Goal: Information Seeking & Learning: Understand process/instructions

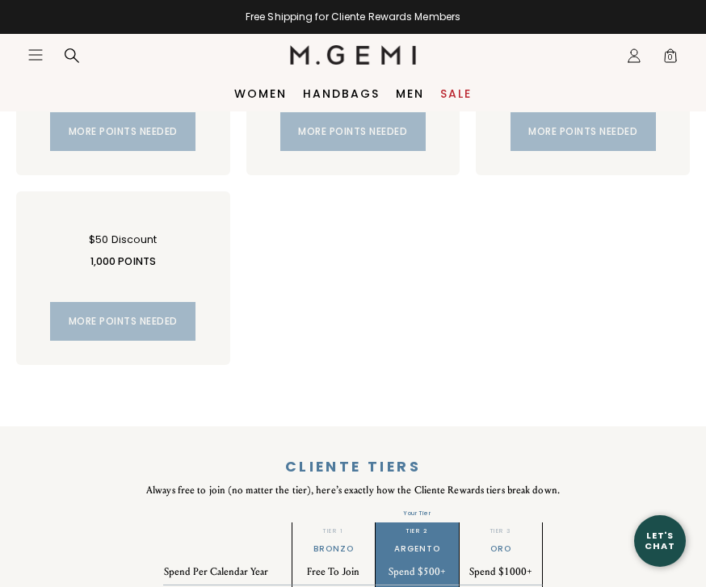
scroll to position [1177, 0]
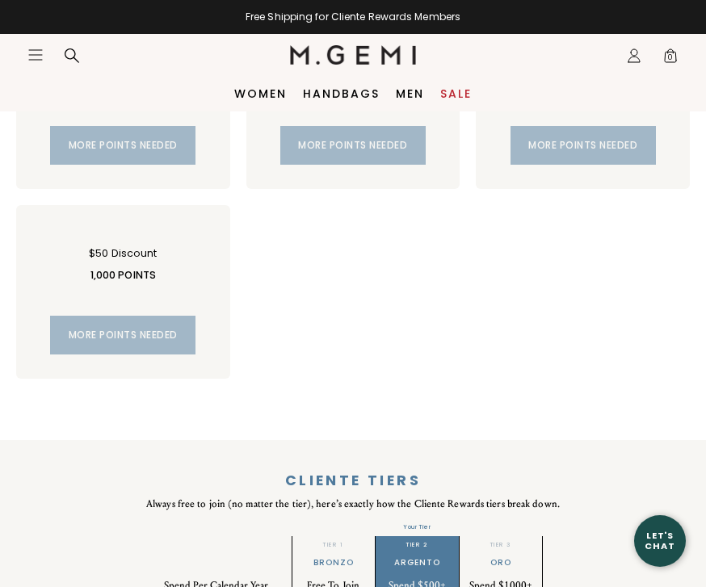
click at [40, 39] on nav "Icons/20x20/hamburger@2x Women Shop All Shoes New Arrivals Bestsellers Essentia…" at bounding box center [158, 55] width 262 height 42
click at [40, 62] on icon "Icons/20x20/hamburger@2x" at bounding box center [35, 55] width 16 height 16
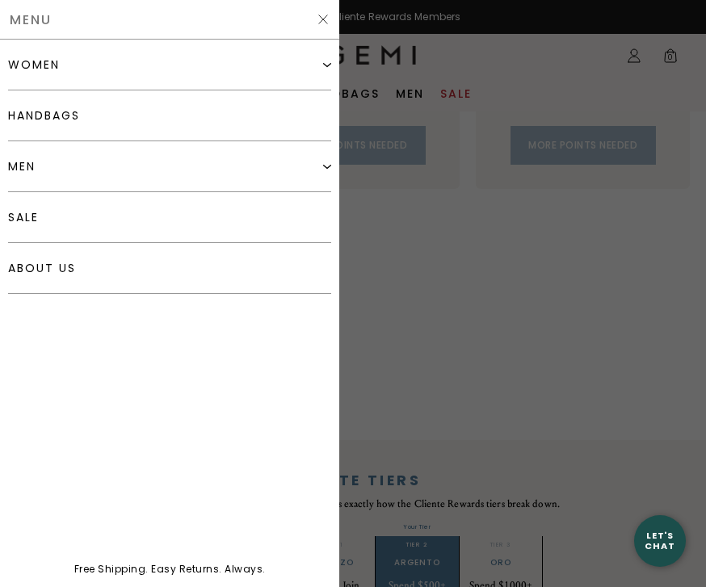
click at [323, 15] on img at bounding box center [323, 19] width 13 height 13
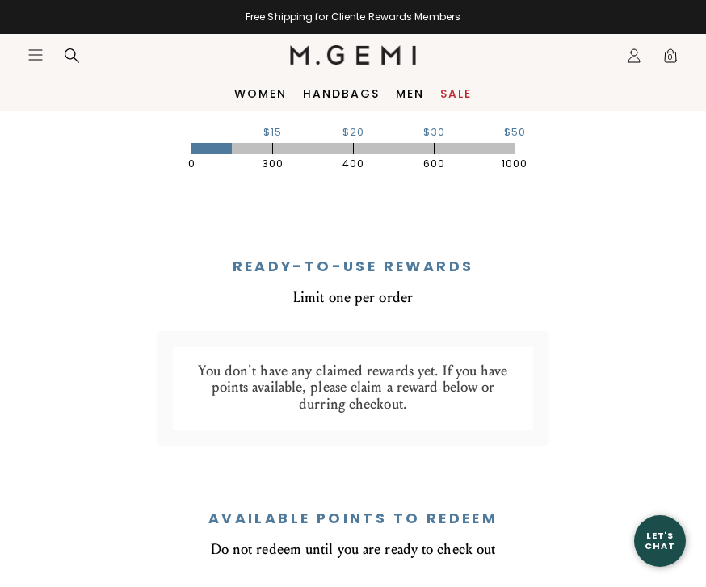
scroll to position [600, 0]
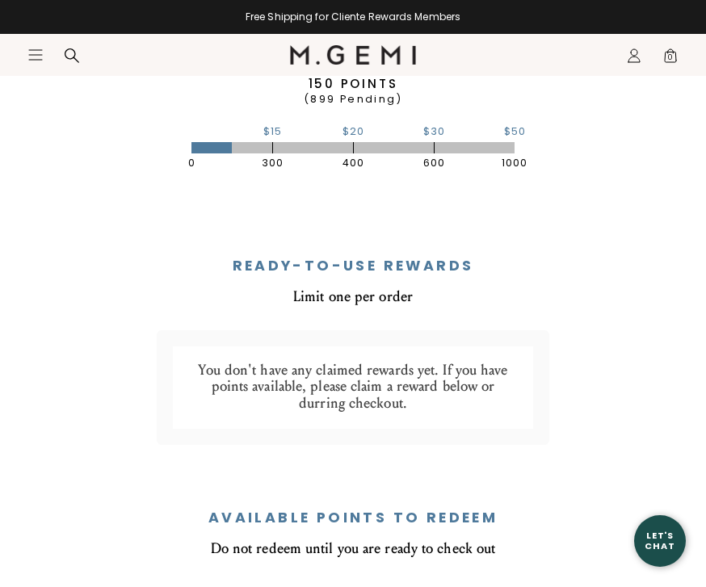
click at [626, 60] on icon "Icons/20x20/profile@2x" at bounding box center [634, 56] width 16 height 16
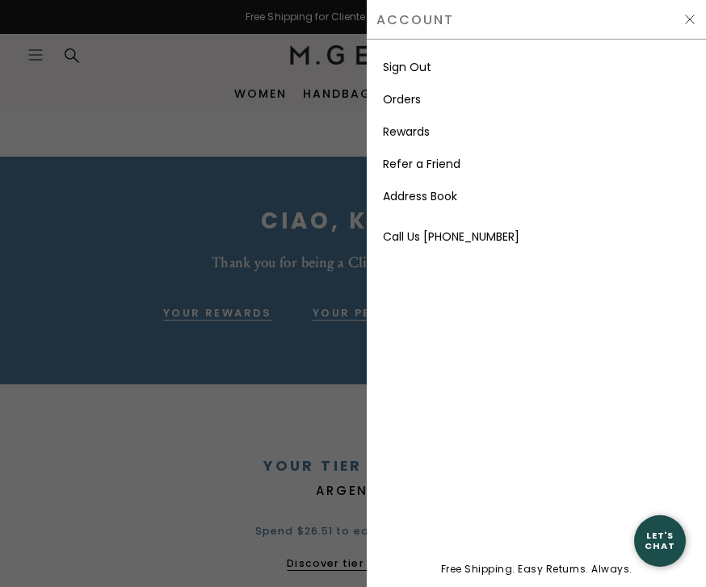
click at [429, 99] on li "Orders" at bounding box center [536, 99] width 307 height 32
click at [408, 99] on link "Orders" at bounding box center [402, 99] width 38 height 16
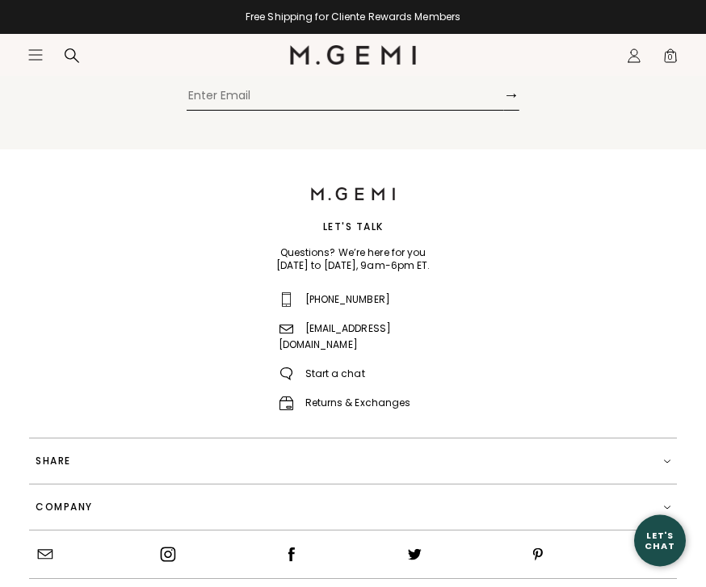
scroll to position [686, 0]
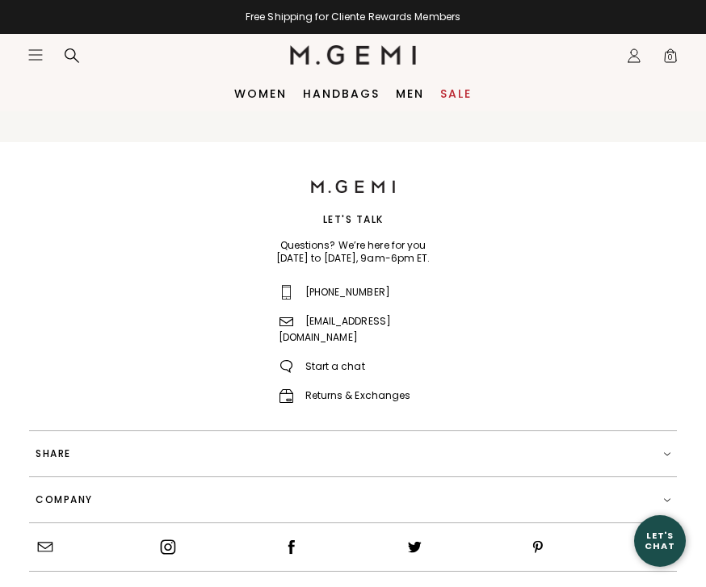
click at [309, 388] on link "Returns & Exchanges" at bounding box center [345, 395] width 132 height 14
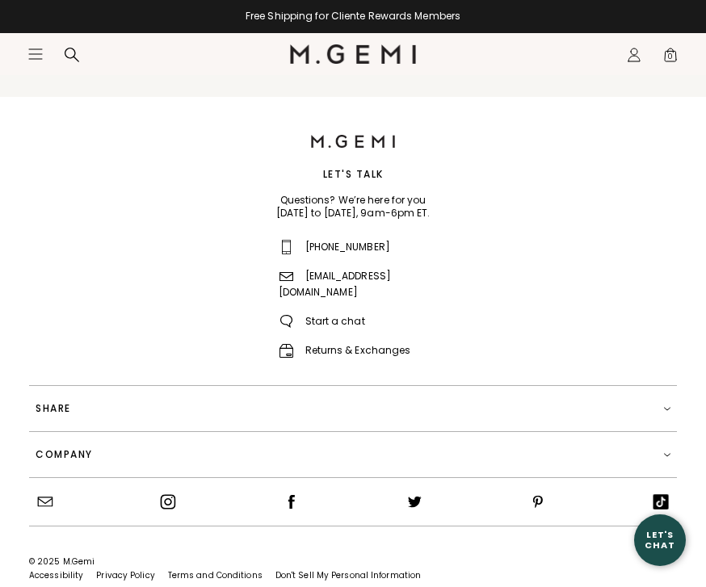
scroll to position [737, 0]
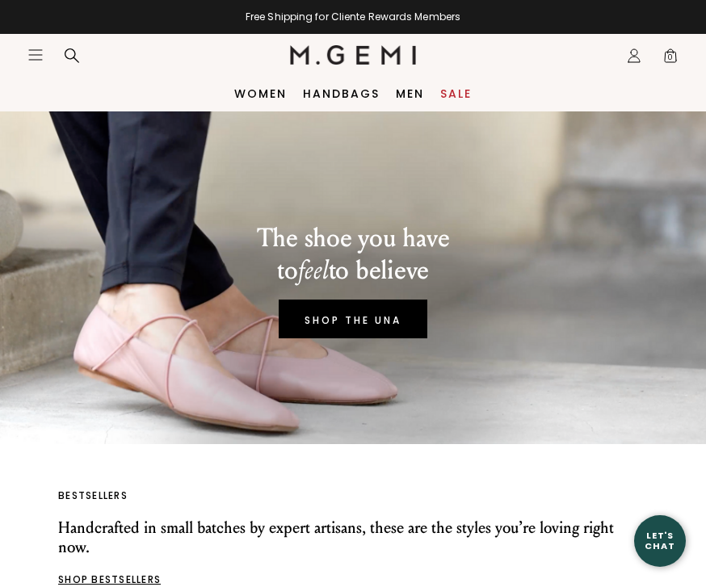
click at [635, 51] on icon "Icons/20x20/profile@2x" at bounding box center [634, 56] width 16 height 16
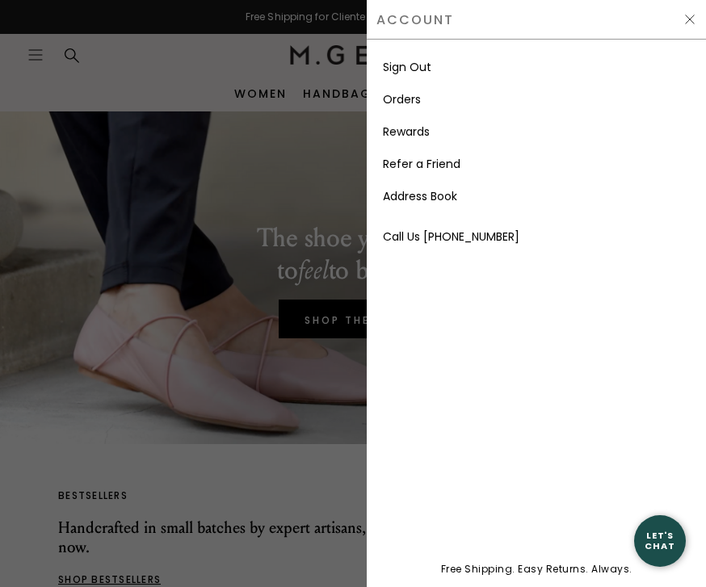
click at [429, 103] on li "Orders" at bounding box center [536, 99] width 307 height 32
click at [410, 106] on link "Orders" at bounding box center [402, 99] width 38 height 16
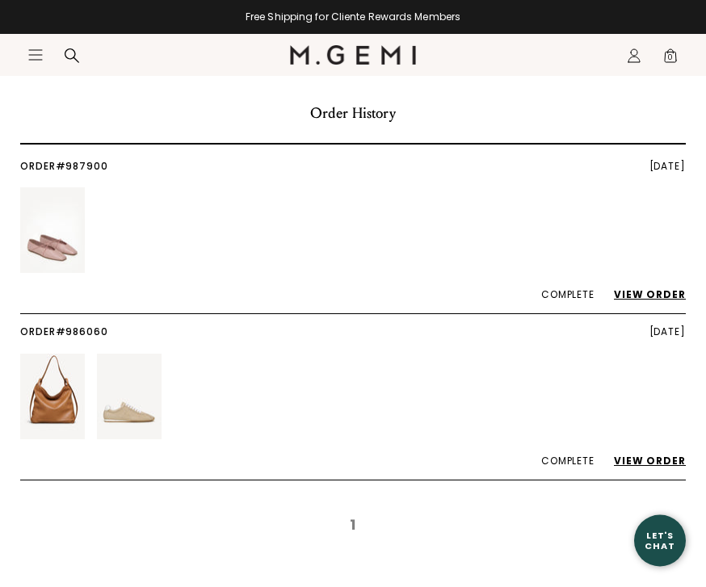
scroll to position [52, 0]
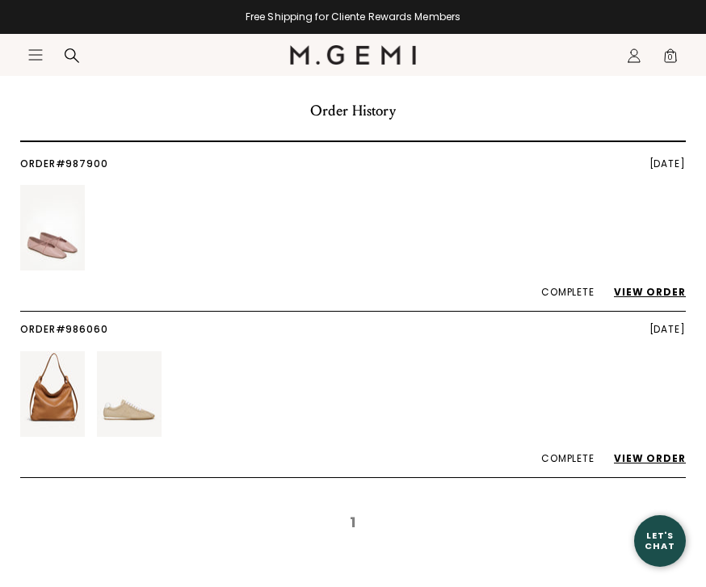
click at [653, 462] on link "View Order" at bounding box center [642, 458] width 88 height 14
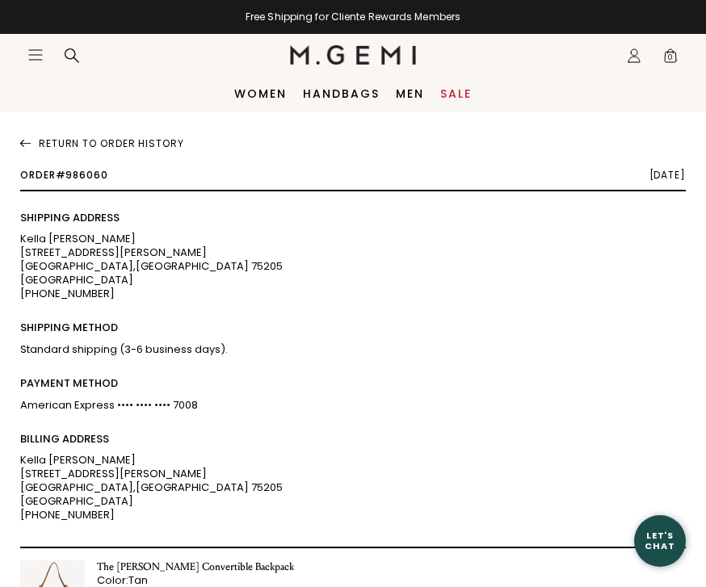
click at [635, 57] on icon "Icons/20x20/profile@2x" at bounding box center [634, 56] width 16 height 16
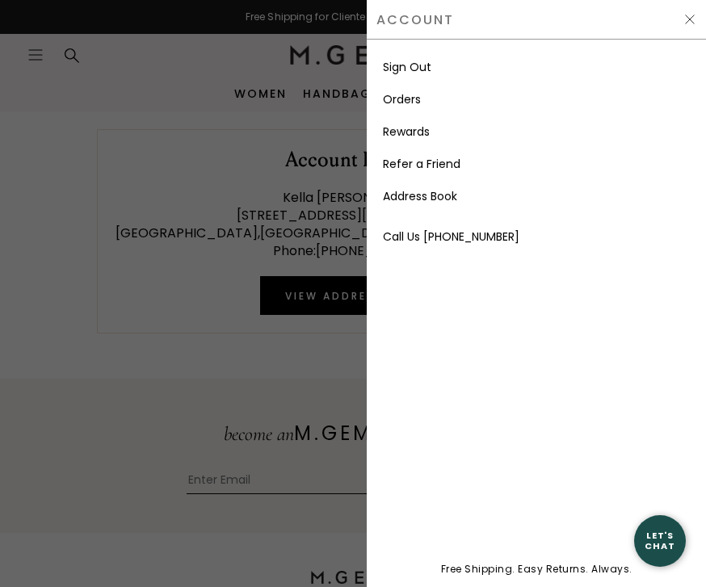
click at [395, 103] on link "Orders" at bounding box center [402, 99] width 38 height 16
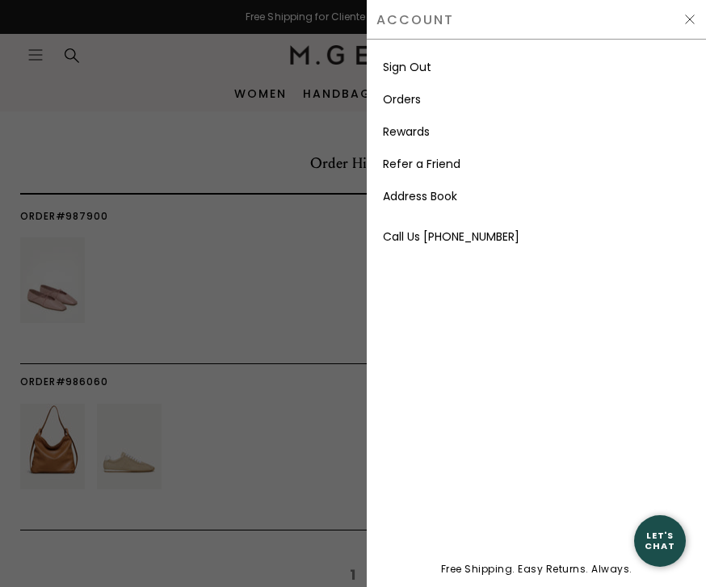
click at [412, 104] on link "Orders" at bounding box center [402, 99] width 38 height 16
click at [695, 24] on img at bounding box center [689, 19] width 13 height 13
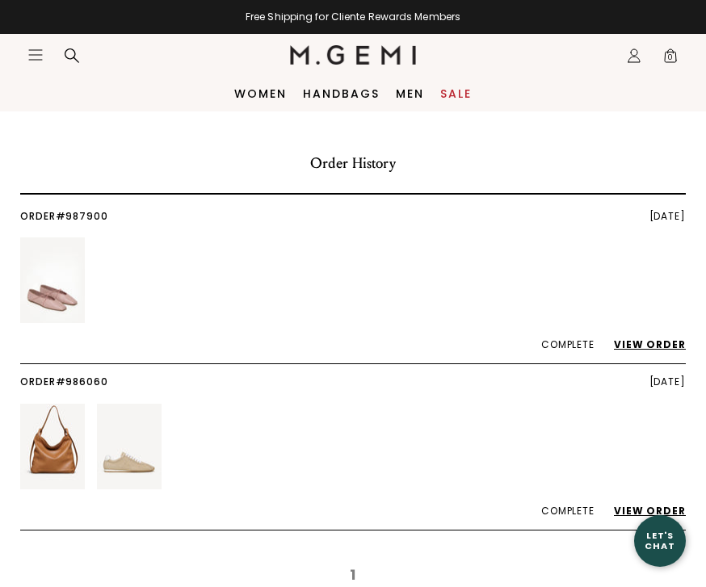
click at [29, 60] on icon "Open site menu" at bounding box center [35, 55] width 13 height 10
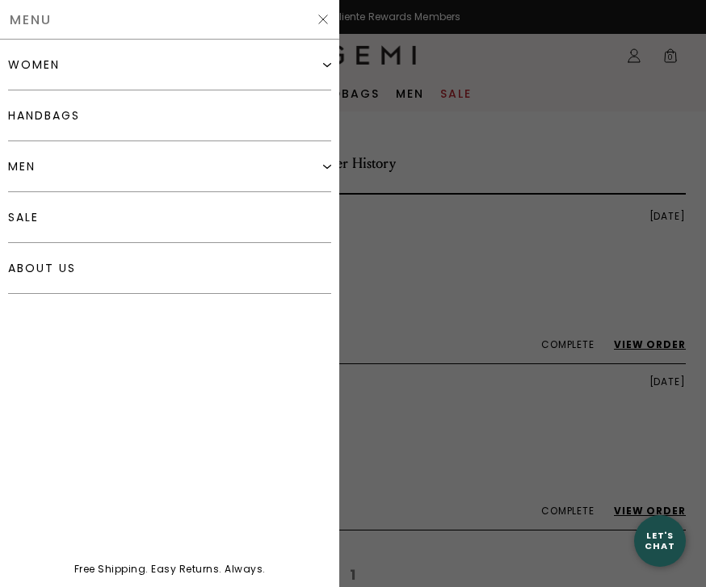
click at [324, 21] on img at bounding box center [323, 19] width 13 height 13
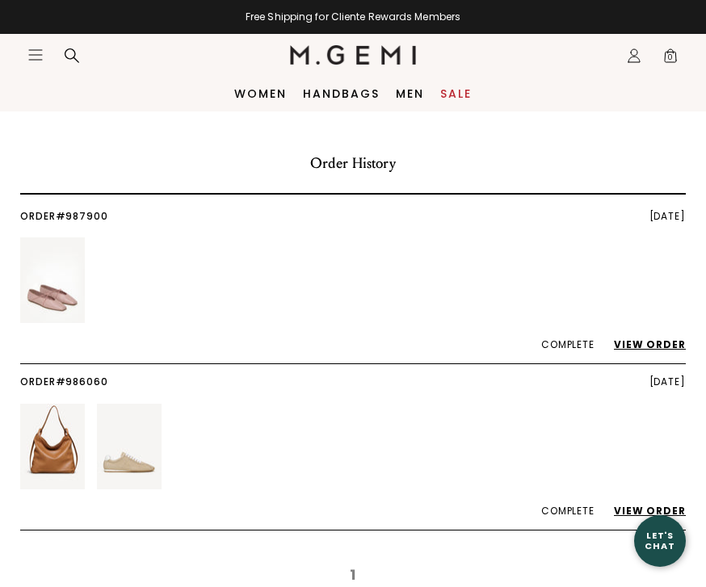
click at [632, 54] on icon "Icons/20x20/profile@2x" at bounding box center [634, 56] width 16 height 16
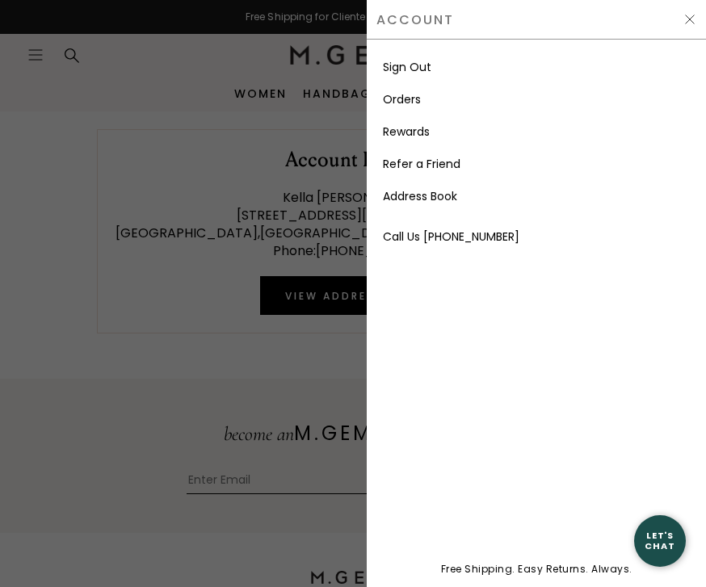
click at [432, 103] on li "Orders" at bounding box center [536, 99] width 307 height 32
click at [418, 99] on link "Orders" at bounding box center [402, 99] width 38 height 16
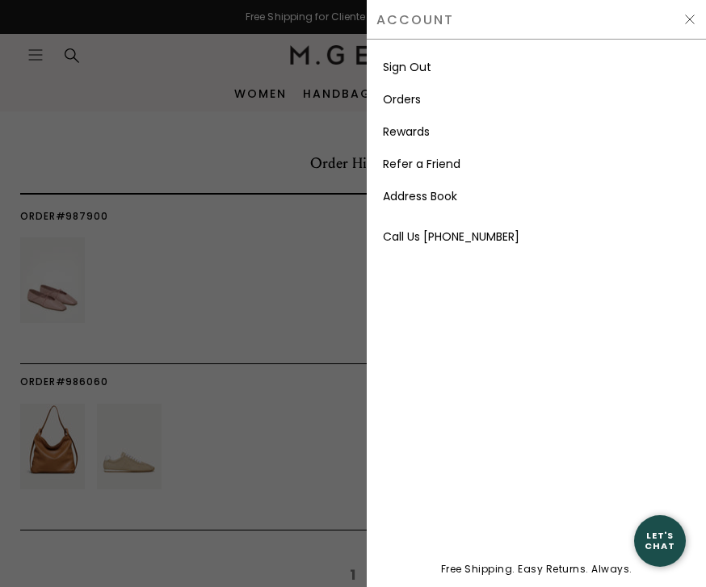
click at [682, 9] on div "Account" at bounding box center [536, 20] width 339 height 40
click at [683, 21] on img at bounding box center [689, 19] width 13 height 13
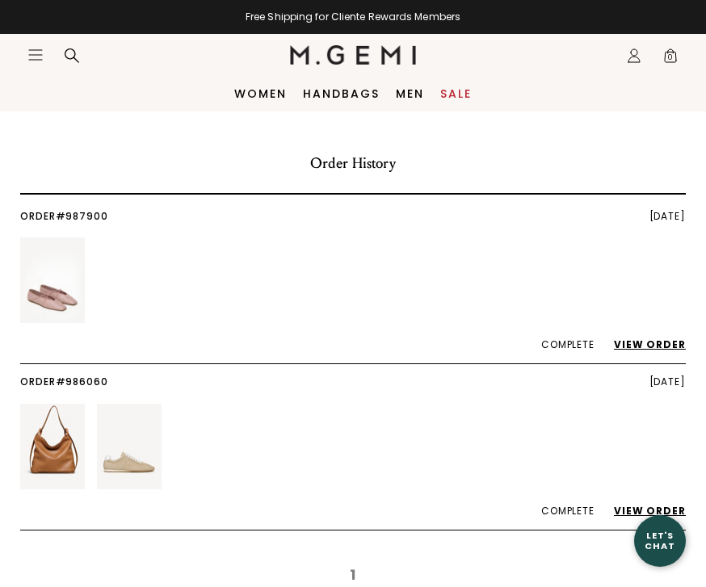
click at [60, 63] on div at bounding box center [72, 56] width 32 height 16
click at [73, 62] on icon at bounding box center [72, 56] width 16 height 16
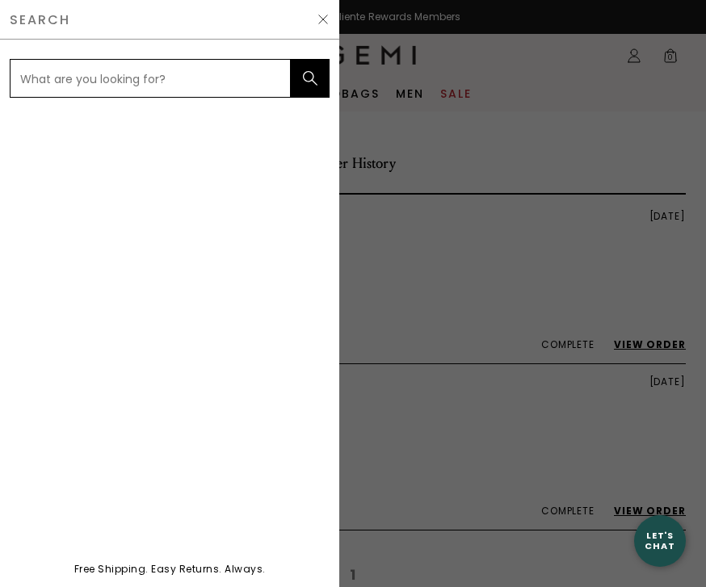
click at [107, 78] on input "text" at bounding box center [150, 78] width 281 height 39
type input "Returns"
click at [310, 78] on button "submit" at bounding box center [310, 78] width 39 height 39
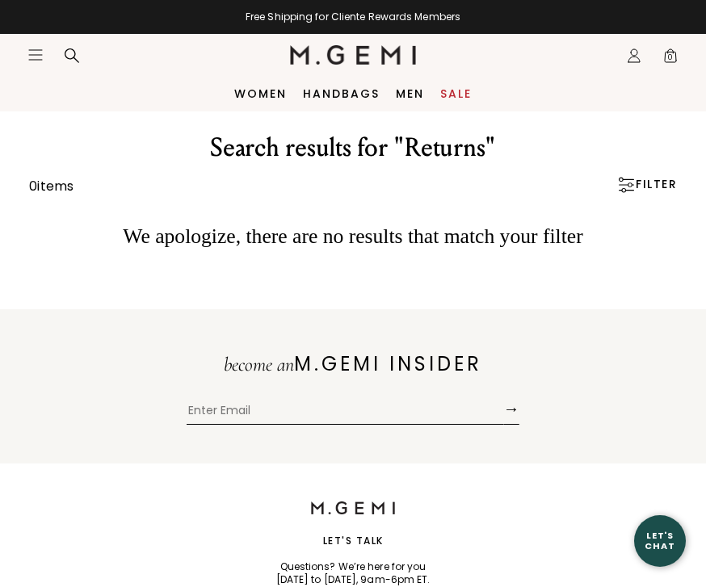
click at [40, 50] on icon "Open site menu" at bounding box center [35, 55] width 13 height 10
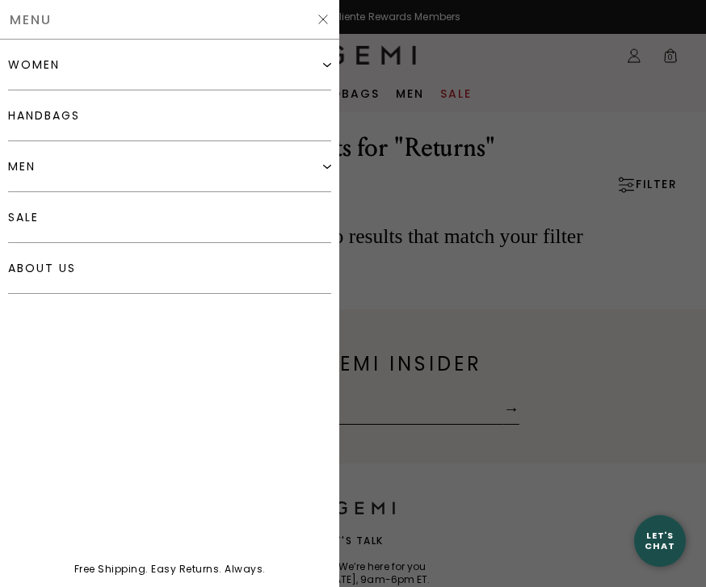
click at [321, 23] on img at bounding box center [323, 19] width 13 height 13
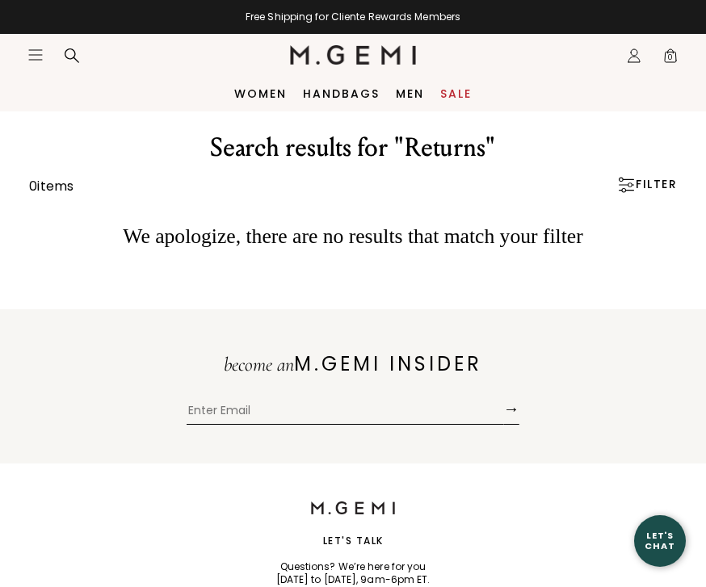
click at [632, 57] on icon "Icons/20x20/profile@2x" at bounding box center [634, 56] width 16 height 16
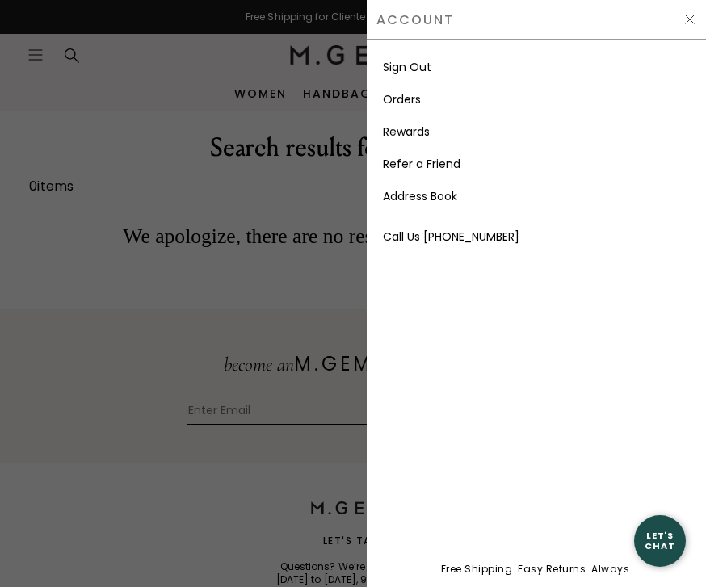
click at [417, 95] on link "Orders" at bounding box center [402, 99] width 38 height 16
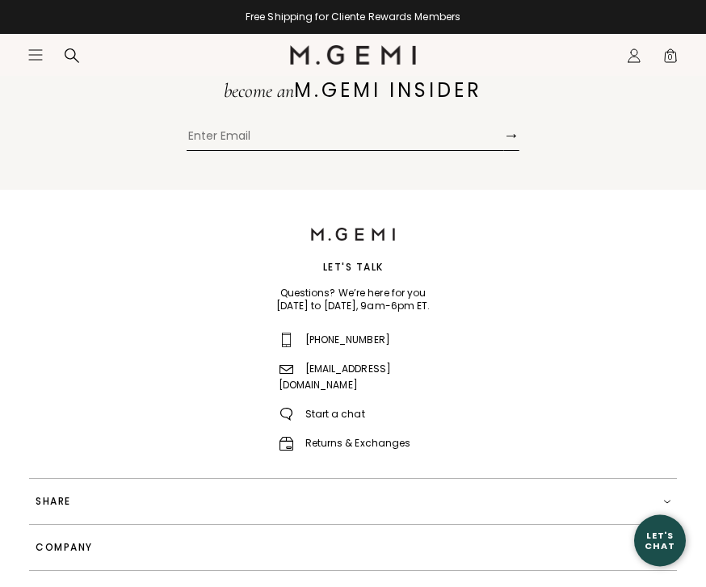
scroll to position [639, 0]
click at [373, 435] on link "Returns & Exchanges" at bounding box center [345, 442] width 132 height 14
